Goal: Transaction & Acquisition: Purchase product/service

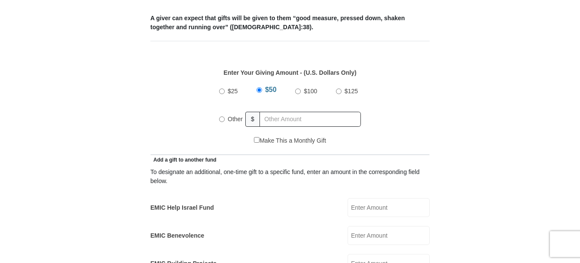
scroll to position [364, 0]
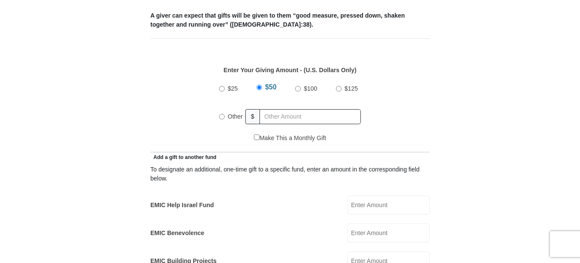
click at [222, 114] on input "Other" at bounding box center [222, 117] width 6 height 6
radio input "true"
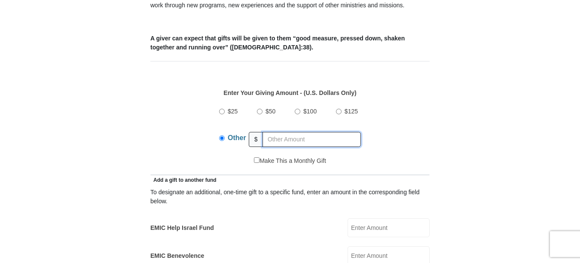
scroll to position [336, 0]
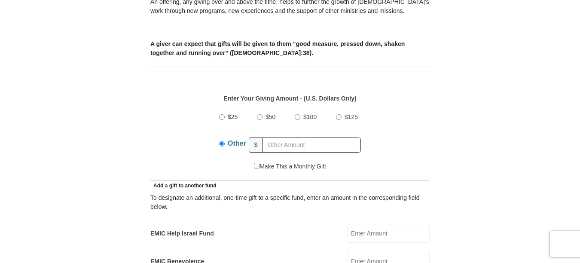
click at [223, 141] on input "Other" at bounding box center [222, 144] width 6 height 6
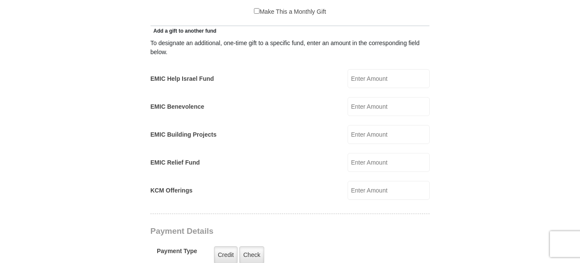
scroll to position [498, 0]
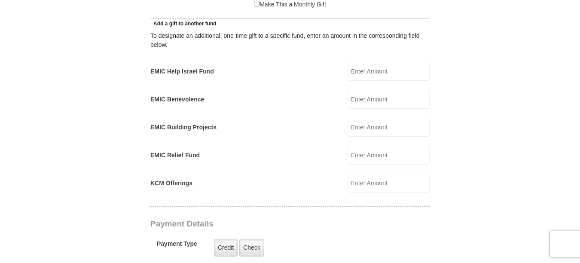
click at [379, 175] on input "KCM Offerings" at bounding box center [389, 183] width 82 height 19
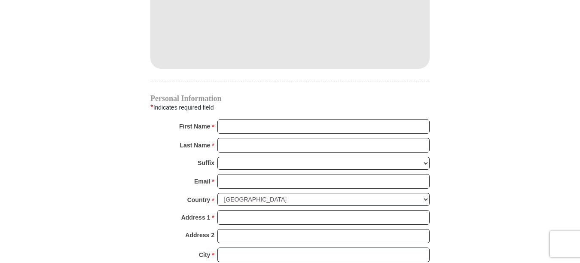
scroll to position [793, 0]
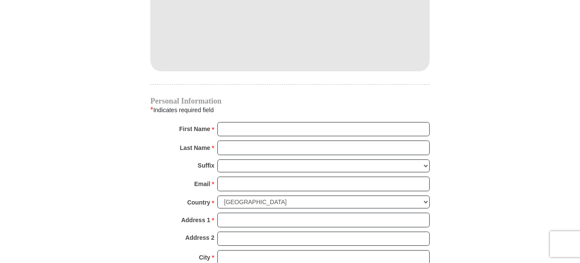
type input "68.37"
click at [235, 122] on input "First Name *" at bounding box center [323, 129] width 212 height 15
type input "[PERSON_NAME]"
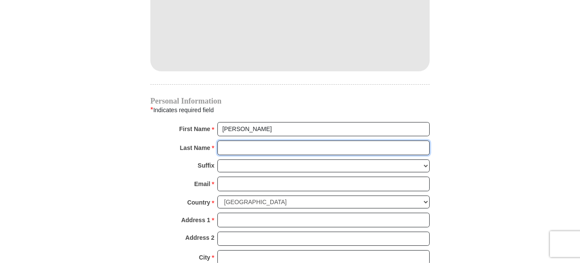
type input "[GEOGRAPHIC_DATA]"
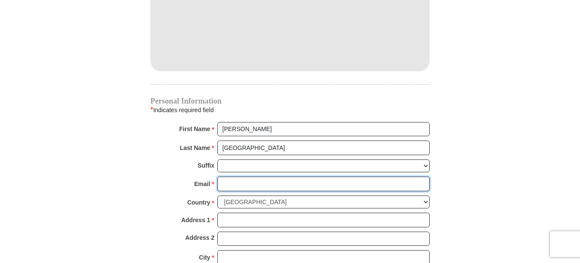
type input "[EMAIL_ADDRESS][DOMAIN_NAME]"
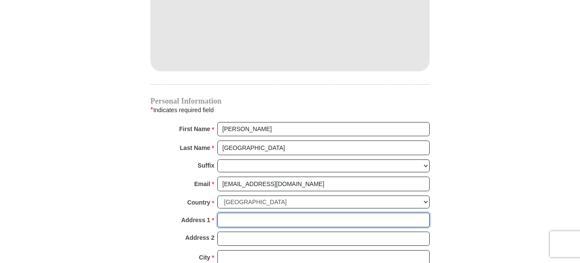
type input "[STREET_ADDRESS]"
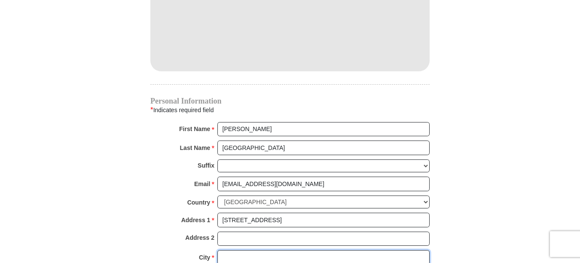
type input "[PERSON_NAME]"
type input "76632"
type input "2544957426"
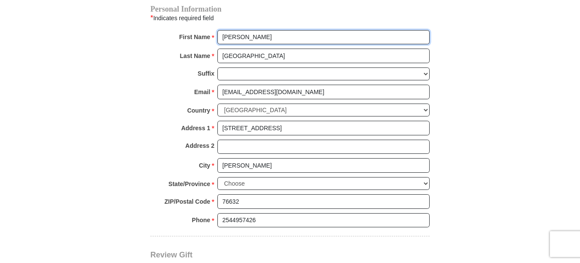
scroll to position [974, 0]
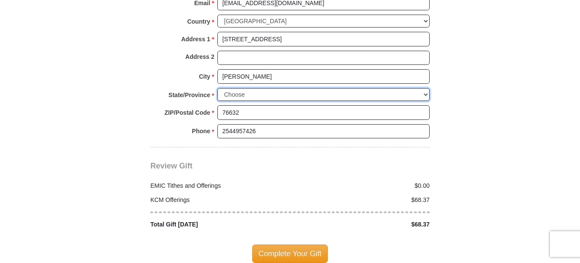
click at [341, 88] on select "Choose [US_STATE] [US_STATE] [US_STATE] [US_STATE] [US_STATE] Armed Forces Amer…" at bounding box center [323, 94] width 212 height 13
select select "[GEOGRAPHIC_DATA]"
click at [217, 88] on select "Choose [US_STATE] [US_STATE] [US_STATE] [US_STATE] [US_STATE] Armed Forces Amer…" at bounding box center [323, 94] width 212 height 13
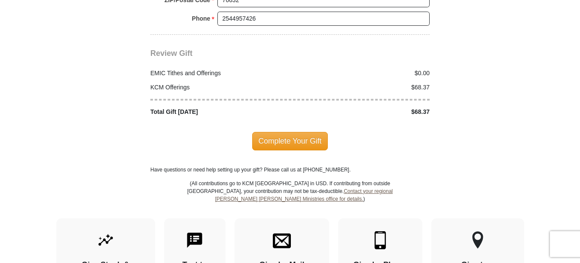
scroll to position [1089, 0]
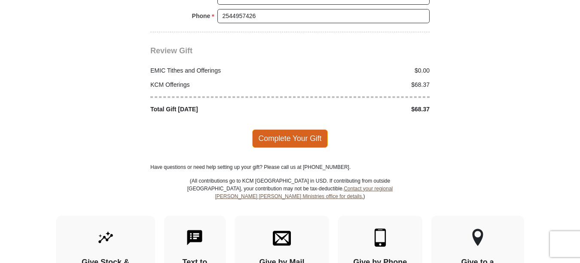
click at [323, 130] on span "Complete Your Gift" at bounding box center [290, 138] width 76 height 18
